Goal: Transaction & Acquisition: Obtain resource

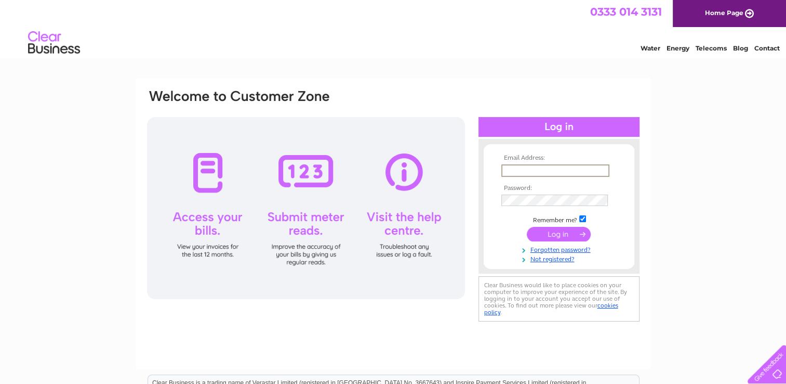
click at [518, 169] on input "text" at bounding box center [556, 170] width 108 height 12
type input "lucysimpson25@yahoo.co.uk"
click at [527, 226] on input "submit" at bounding box center [559, 233] width 64 height 15
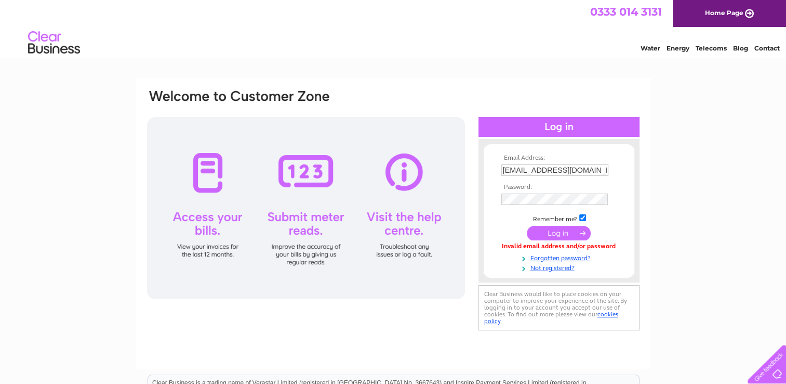
click at [568, 233] on input "submit" at bounding box center [559, 233] width 64 height 15
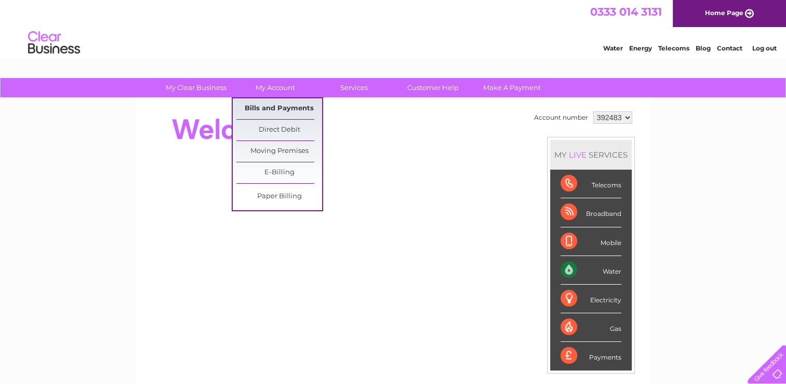
click at [287, 109] on link "Bills and Payments" at bounding box center [279, 108] width 86 height 21
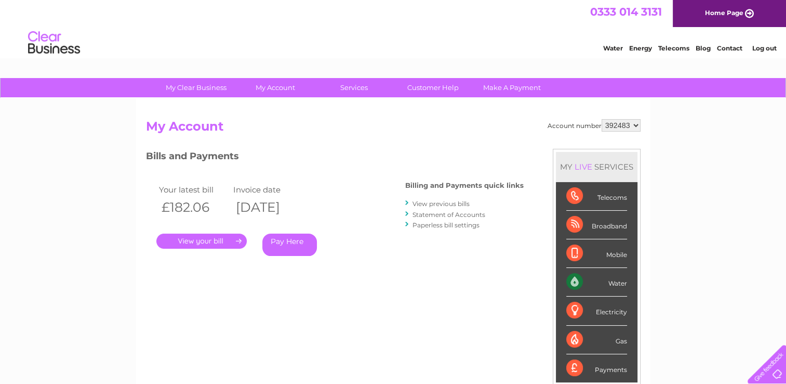
click at [445, 203] on link "View previous bills" at bounding box center [441, 204] width 57 height 8
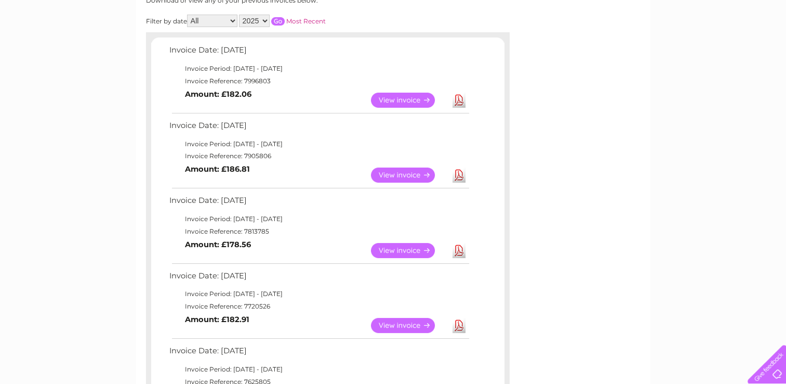
scroll to position [166, 0]
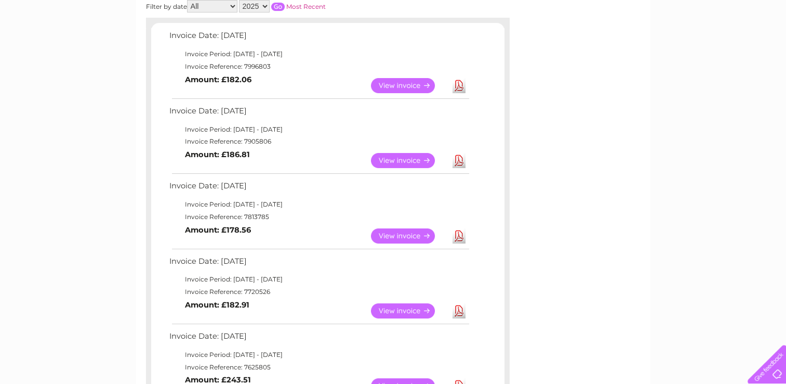
click at [418, 236] on link "View" at bounding box center [409, 235] width 76 height 15
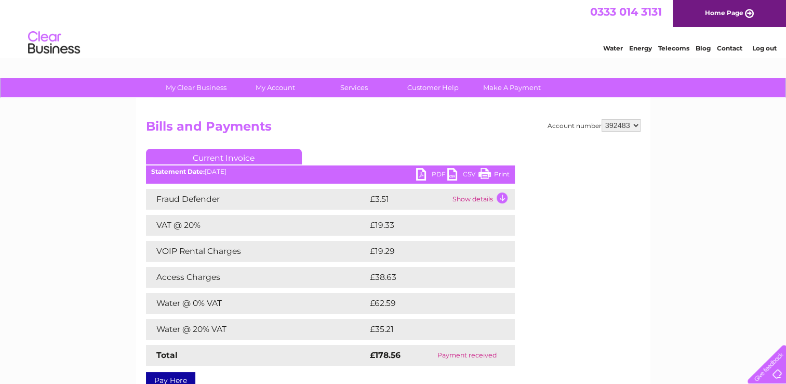
click at [484, 172] on link "Print" at bounding box center [494, 175] width 31 height 15
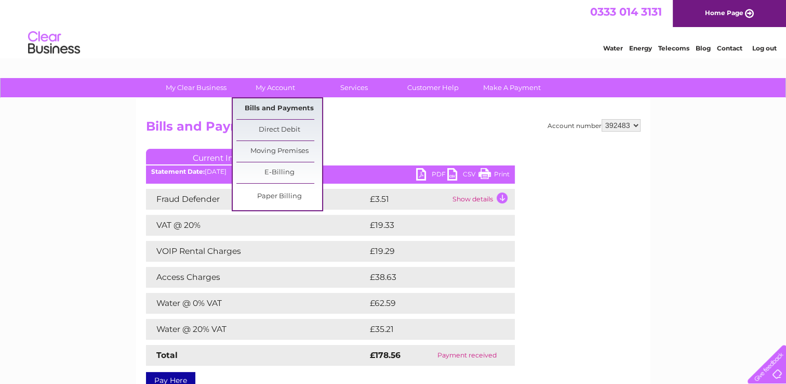
click at [283, 109] on link "Bills and Payments" at bounding box center [279, 108] width 86 height 21
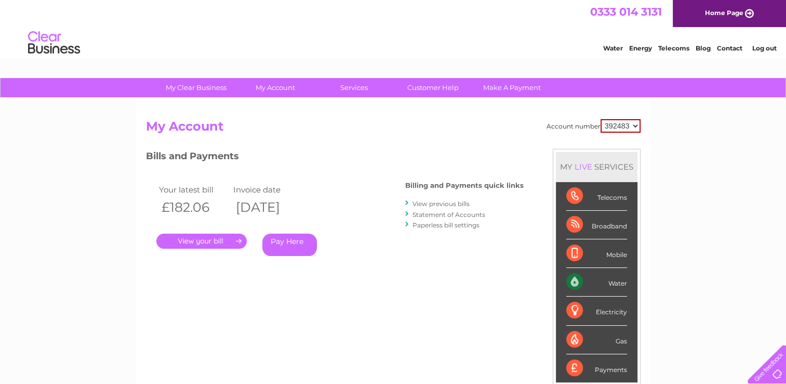
click at [430, 203] on link "View previous bills" at bounding box center [441, 204] width 57 height 8
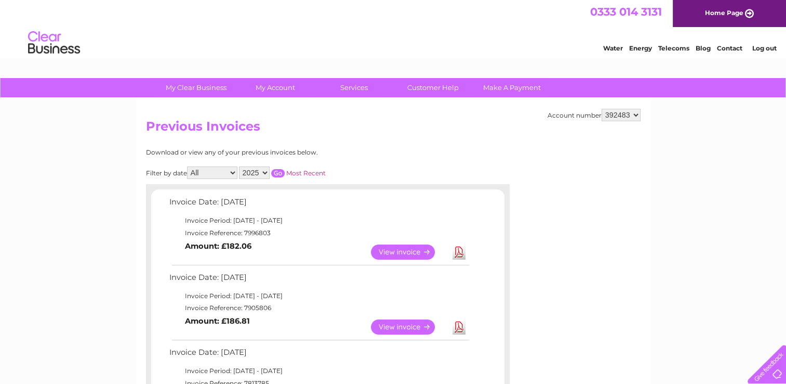
click at [424, 327] on link "View" at bounding box center [409, 326] width 76 height 15
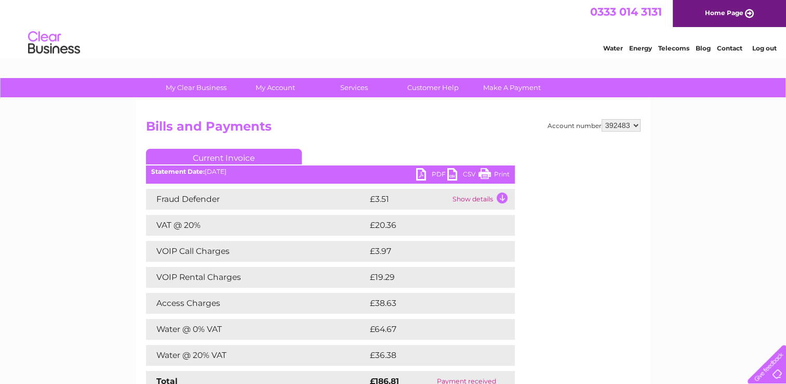
click at [492, 176] on link "Print" at bounding box center [494, 175] width 31 height 15
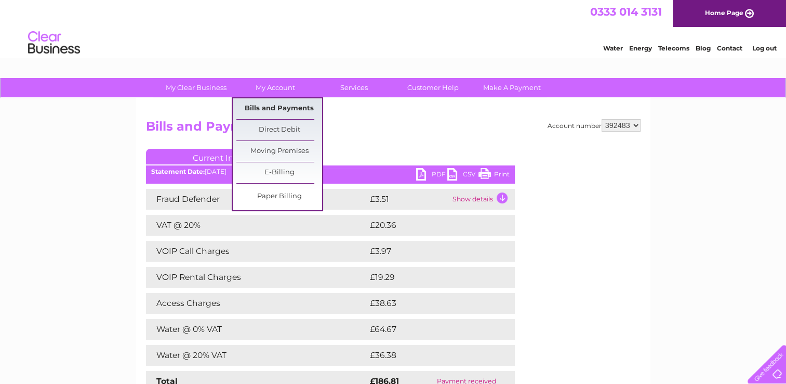
click at [270, 107] on link "Bills and Payments" at bounding box center [279, 108] width 86 height 21
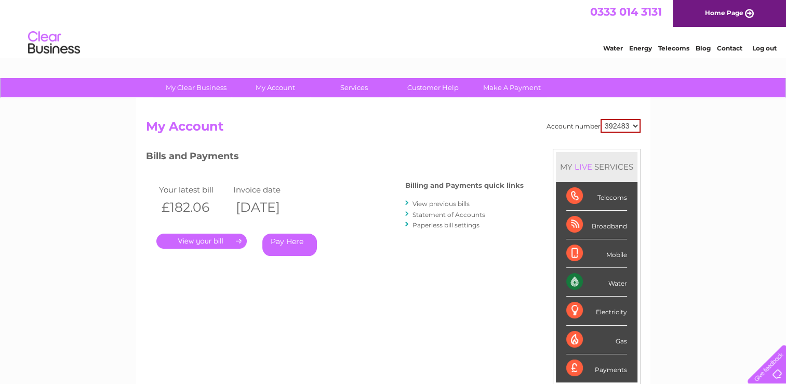
click at [236, 240] on link "." at bounding box center [201, 240] width 90 height 15
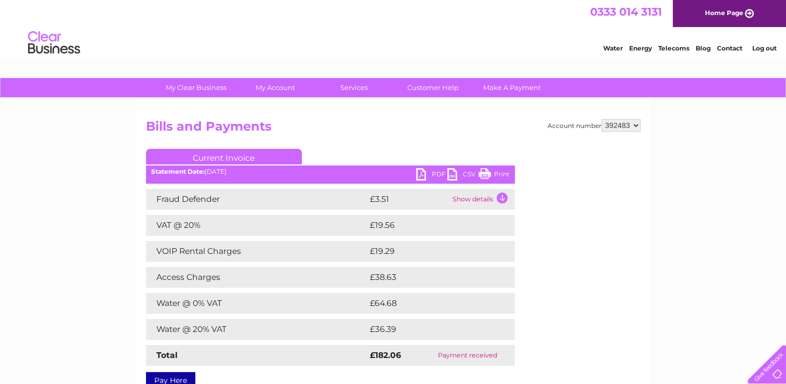
click at [483, 172] on link "Print" at bounding box center [494, 175] width 31 height 15
click at [759, 49] on link "Log out" at bounding box center [764, 48] width 24 height 8
